Goal: Find specific page/section: Find specific page/section

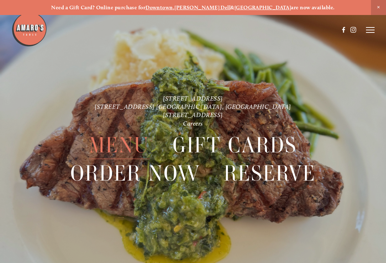
click at [216, 9] on strong "[PERSON_NAME] Dell" at bounding box center [202, 7] width 56 height 6
click at [123, 144] on span "Menu" at bounding box center [119, 145] width 60 height 28
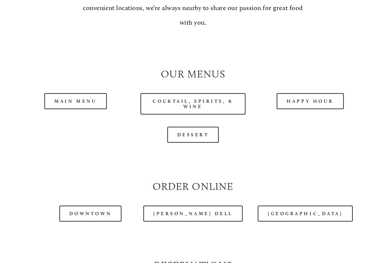
scroll to position [579, 0]
click at [87, 93] on link "Main Menu" at bounding box center [75, 101] width 62 height 16
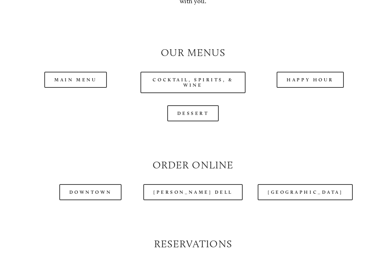
scroll to position [601, 0]
click at [205, 192] on link "[PERSON_NAME] Dell" at bounding box center [192, 192] width 99 height 16
